Goal: Find specific page/section: Find specific page/section

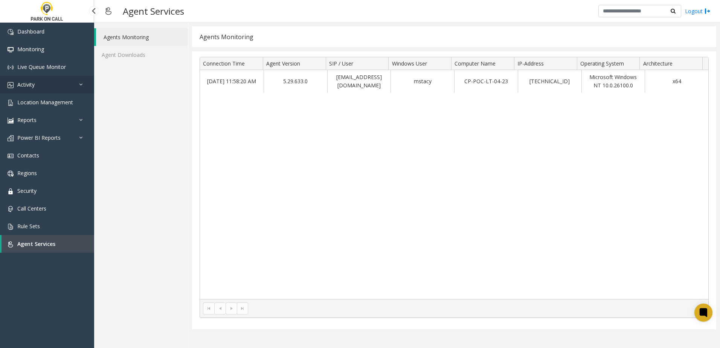
drag, startPoint x: 0, startPoint y: 0, endPoint x: 54, endPoint y: 84, distance: 100.3
click at [54, 78] on link "Activity" at bounding box center [47, 85] width 94 height 18
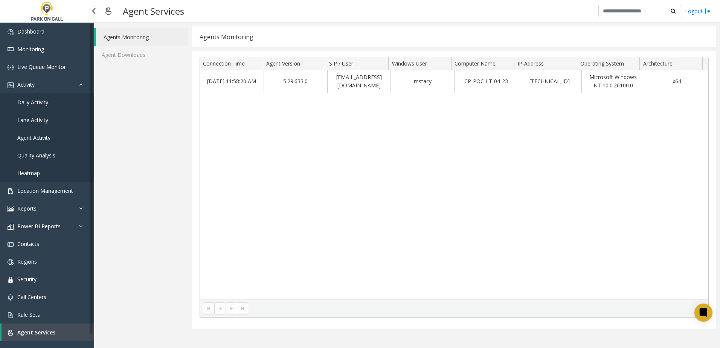
click at [54, 100] on link "Daily Activity" at bounding box center [47, 102] width 94 height 18
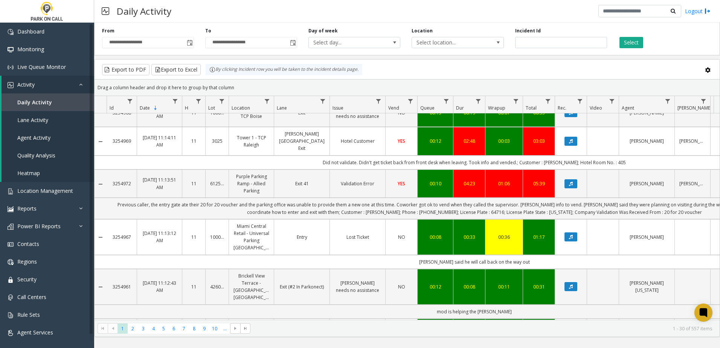
scroll to position [377, 0]
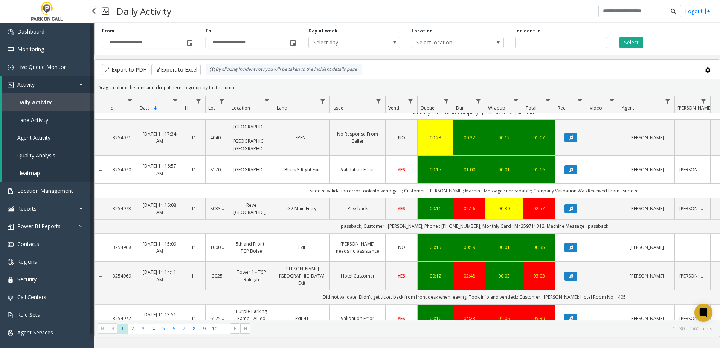
click at [42, 122] on span "Lane Activity" at bounding box center [32, 119] width 31 height 7
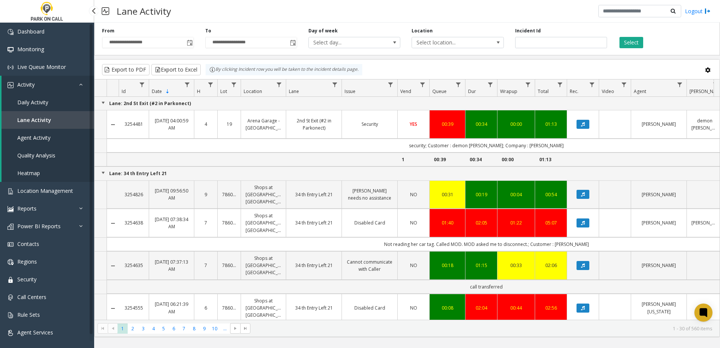
click at [52, 97] on link "Daily Activity" at bounding box center [48, 102] width 93 height 18
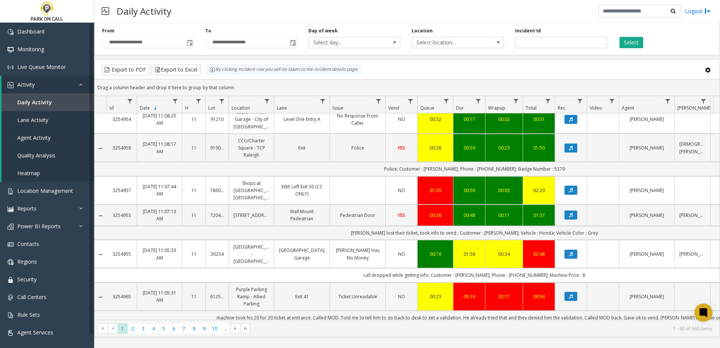
scroll to position [1011, 0]
